Goal: Find specific page/section: Find specific page/section

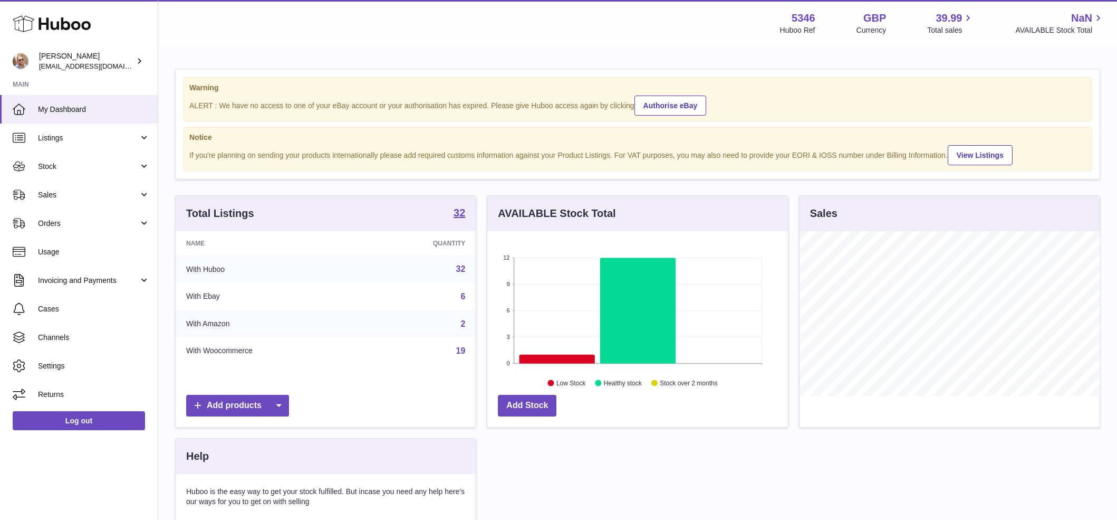
scroll to position [165, 301]
click at [90, 191] on span "Sales" at bounding box center [88, 195] width 101 height 10
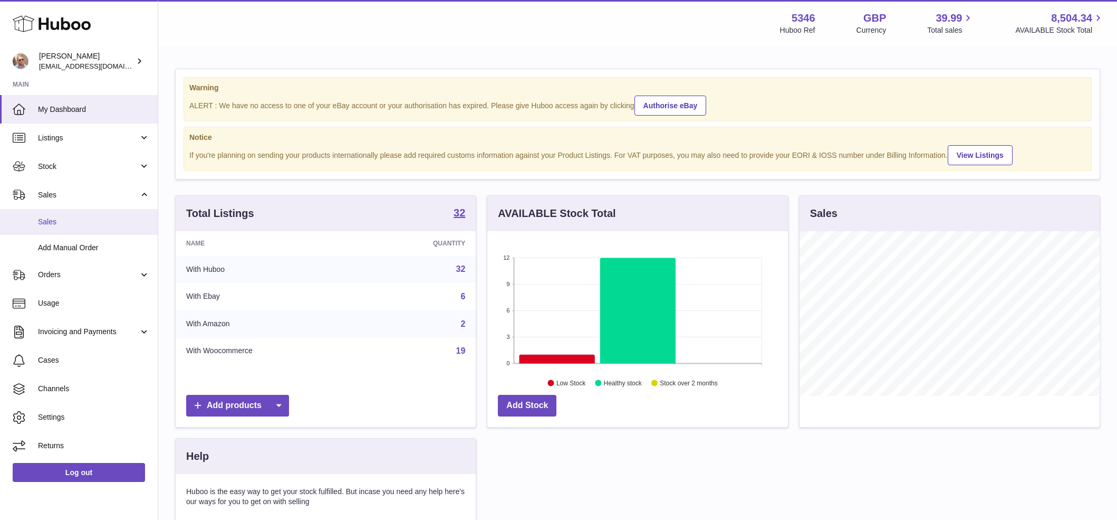
click at [88, 220] on span "Sales" at bounding box center [94, 222] width 112 height 10
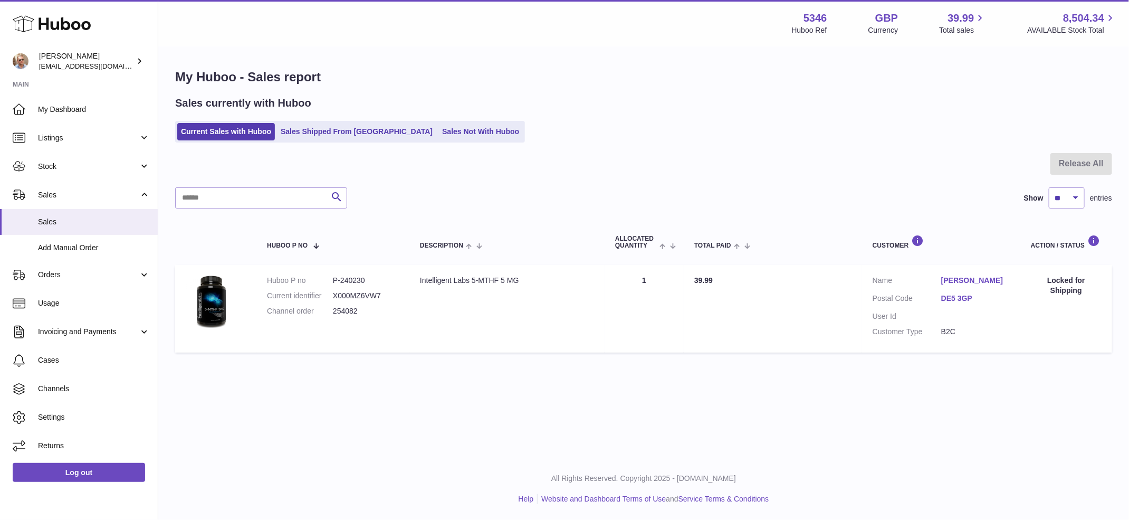
click at [601, 154] on div at bounding box center [643, 170] width 937 height 34
click at [446, 131] on link "Sales Not With Huboo" at bounding box center [480, 131] width 84 height 17
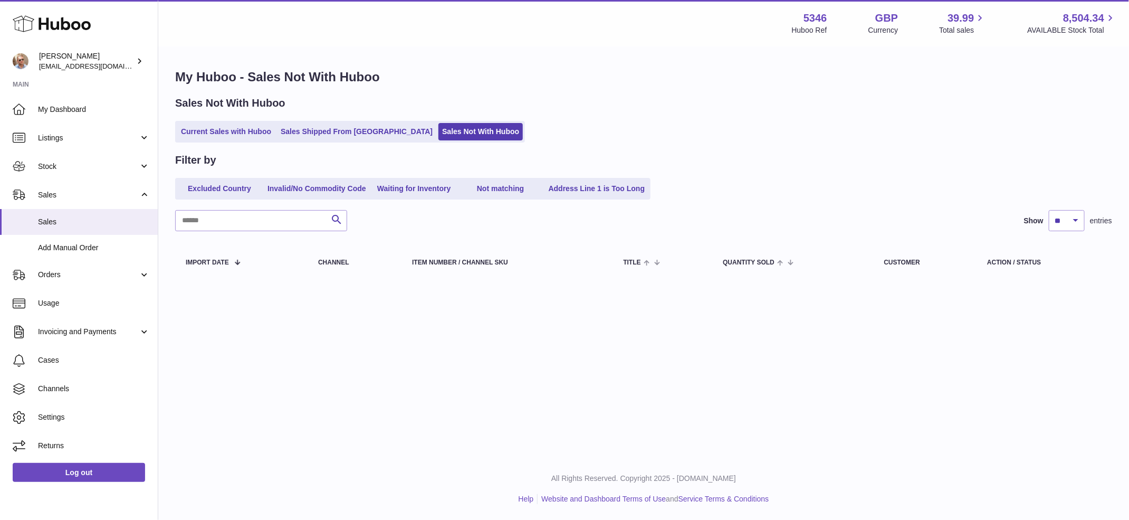
click at [551, 79] on h1 "My Huboo - Sales Not With Huboo" at bounding box center [643, 77] width 937 height 17
click at [692, 92] on div "My Huboo - Sales Not With Huboo Sales Not With Huboo Current Sales with Huboo S…" at bounding box center [643, 174] width 971 height 255
